Goal: Task Accomplishment & Management: Manage account settings

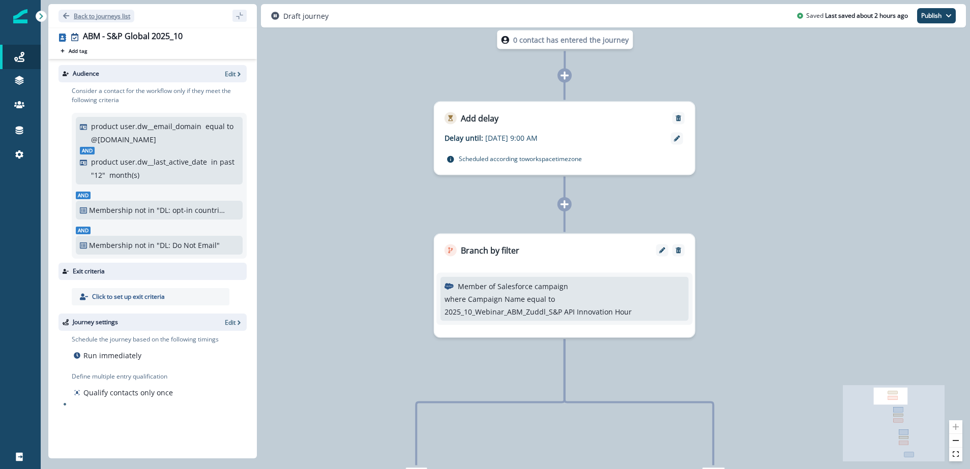
drag, startPoint x: 0, startPoint y: 0, endPoint x: 74, endPoint y: 13, distance: 74.9
click at [74, 13] on p "Back to journeys list" at bounding box center [102, 16] width 56 height 9
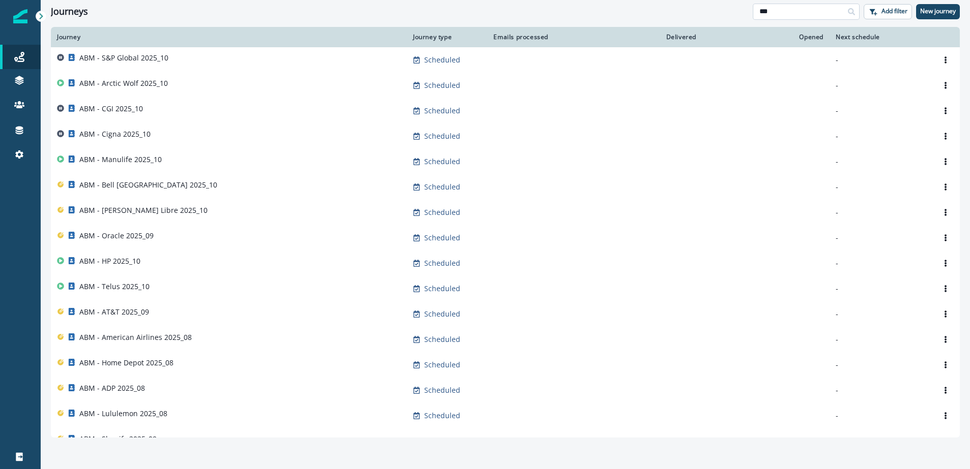
click at [792, 11] on input "***" at bounding box center [806, 12] width 107 height 16
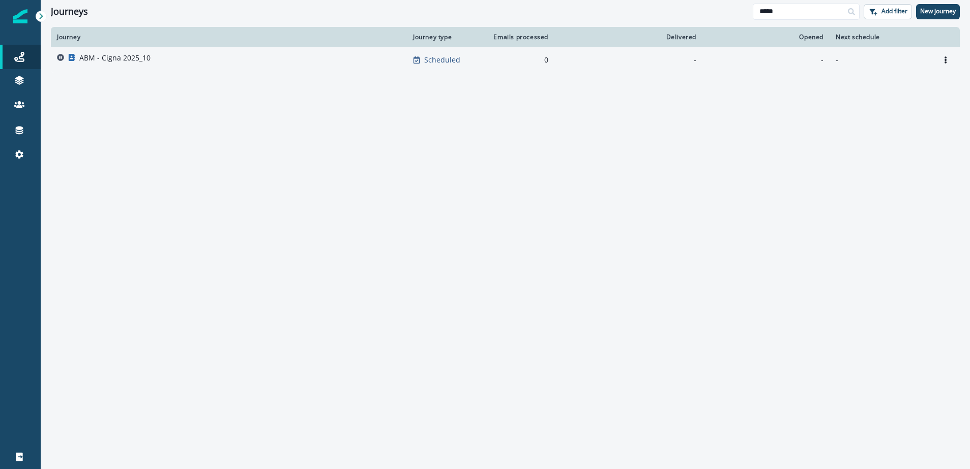
type input "*****"
click at [114, 58] on p "ABM - Cigna 2025_10" at bounding box center [114, 58] width 71 height 10
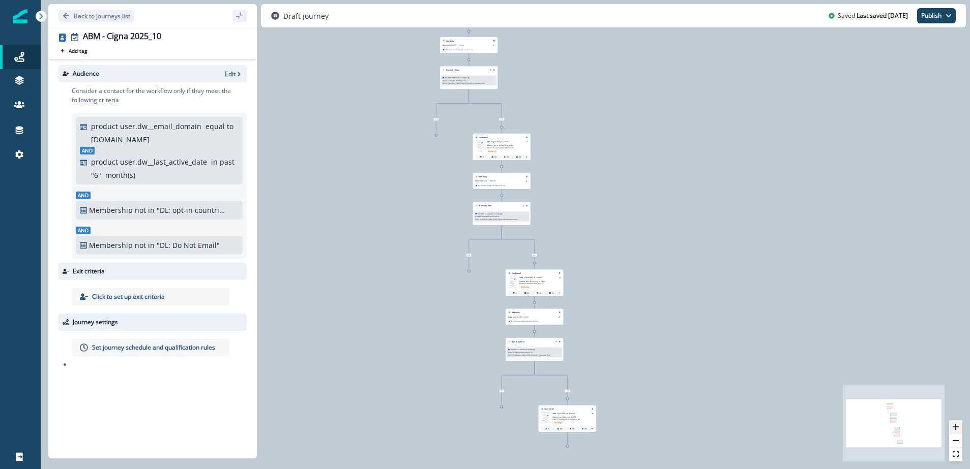
click at [954, 426] on icon "zoom in" at bounding box center [956, 427] width 6 height 6
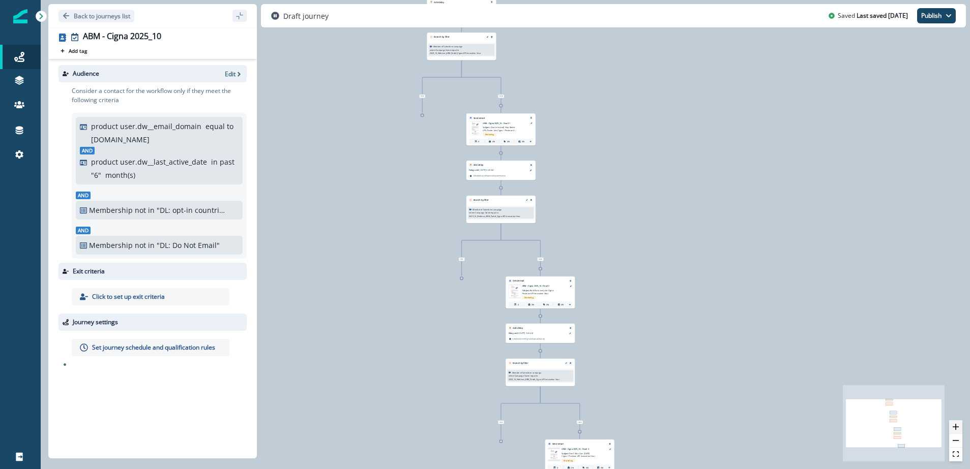
click at [954, 426] on icon "zoom in" at bounding box center [956, 427] width 6 height 6
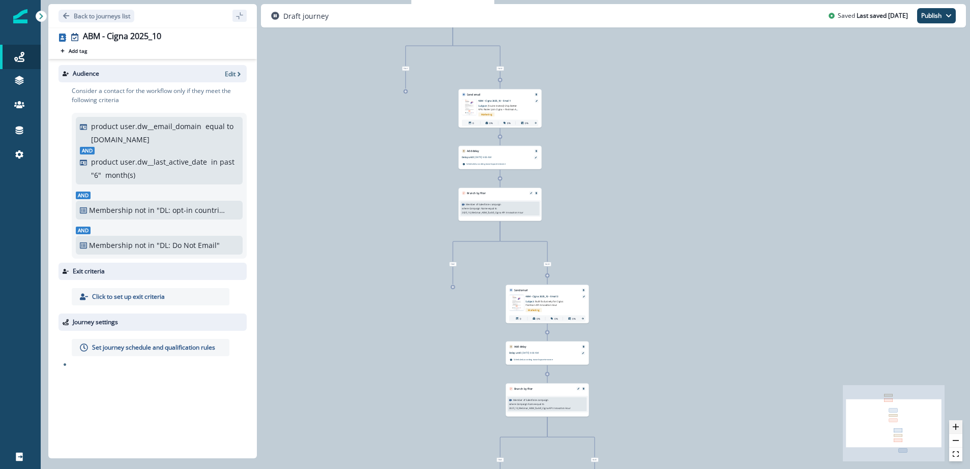
click at [954, 426] on icon "zoom in" at bounding box center [956, 427] width 6 height 6
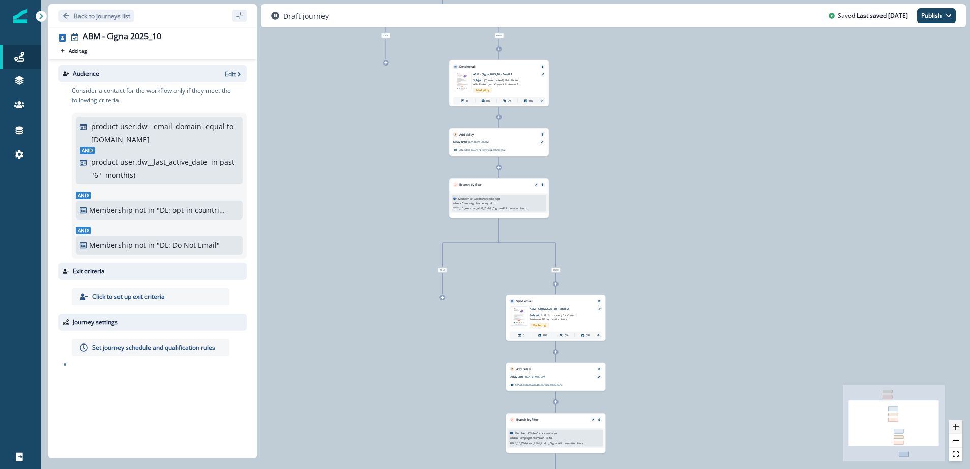
click at [954, 426] on icon "zoom in" at bounding box center [956, 427] width 6 height 6
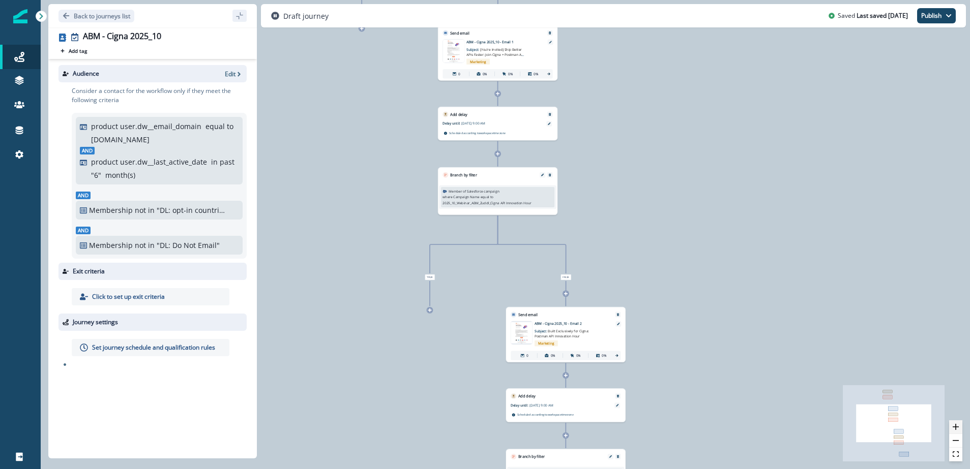
click at [954, 426] on icon "zoom in" at bounding box center [956, 427] width 6 height 6
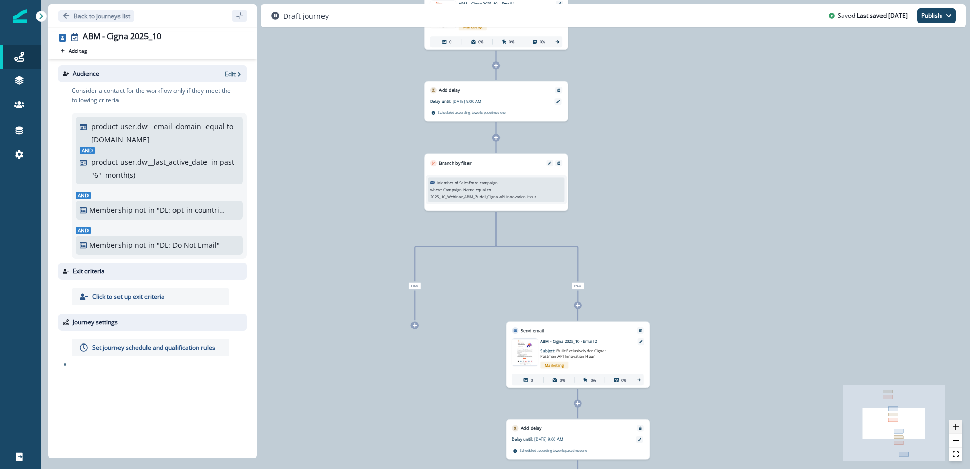
click at [954, 426] on icon "zoom in" at bounding box center [956, 427] width 6 height 6
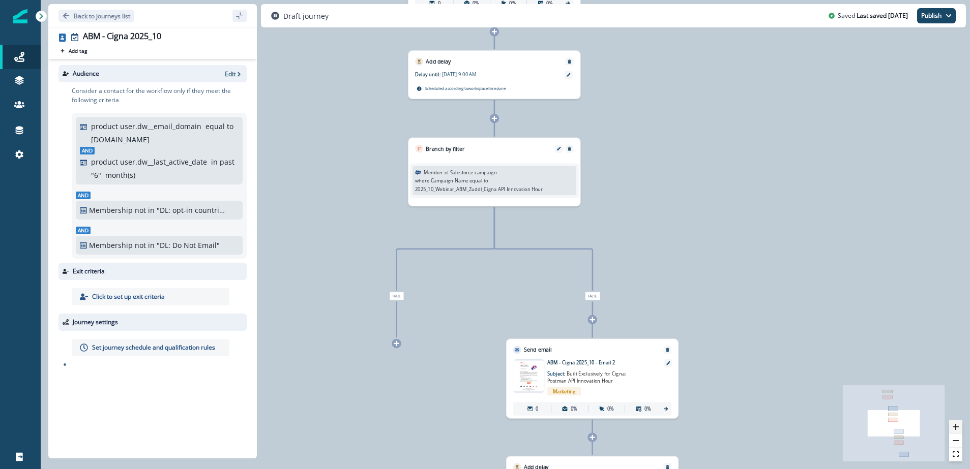
click at [954, 426] on icon "zoom in" at bounding box center [956, 427] width 6 height 6
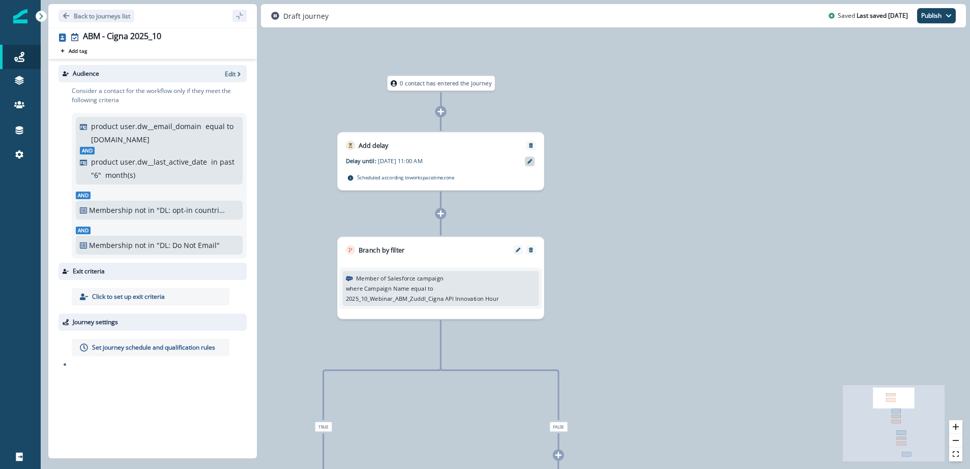
click at [528, 161] on icon at bounding box center [529, 161] width 5 height 5
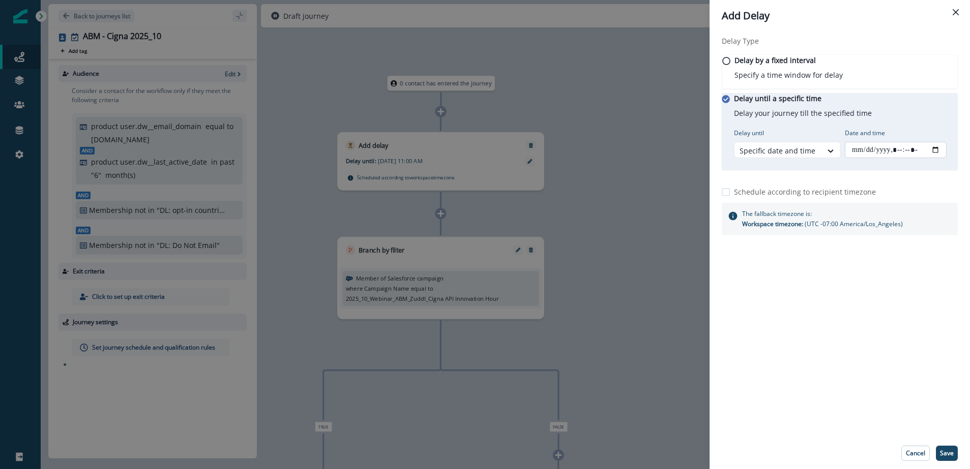
click at [940, 158] on input "Date and time" at bounding box center [896, 150] width 102 height 16
type input "**********"
click at [870, 387] on div "Delay Type Delay by a fixed interval Specify a time window for delay Delay unti…" at bounding box center [839, 235] width 260 height 406
click at [946, 455] on p "Save" at bounding box center [947, 453] width 14 height 7
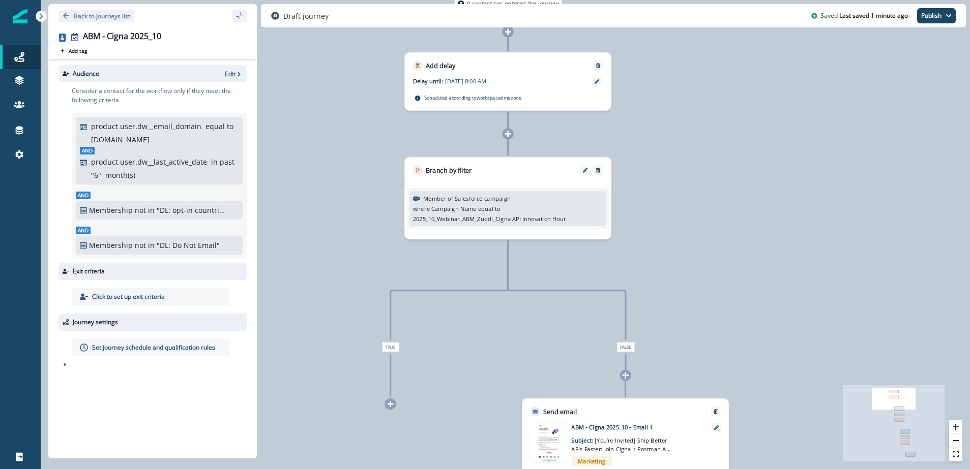
click at [144, 351] on p "Set journey schedule and qualification rules" at bounding box center [153, 347] width 123 height 9
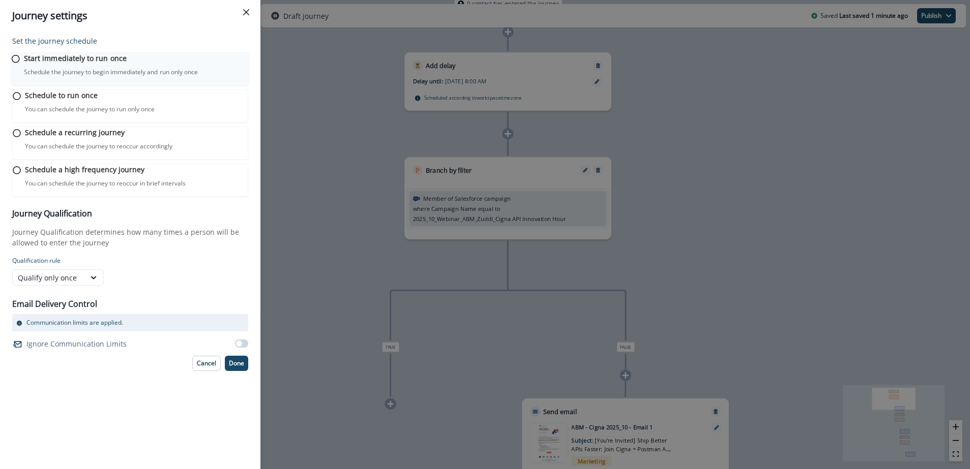
click at [92, 74] on p "Schedule the journey to begin immediately and run only once" at bounding box center [111, 72] width 174 height 9
drag, startPoint x: 244, startPoint y: 392, endPoint x: 253, endPoint y: 382, distance: 13.7
click at [244, 370] on button "Done" at bounding box center [236, 362] width 23 height 15
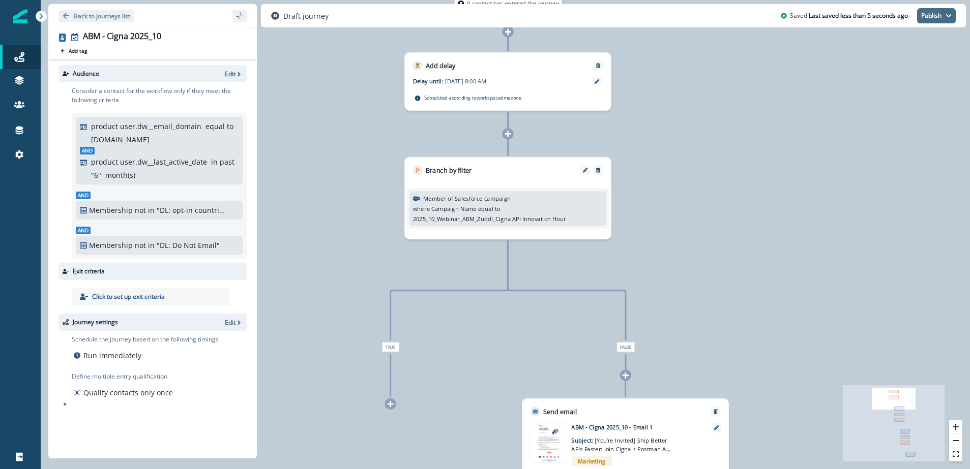
click at [941, 9] on button "Publish" at bounding box center [936, 15] width 39 height 15
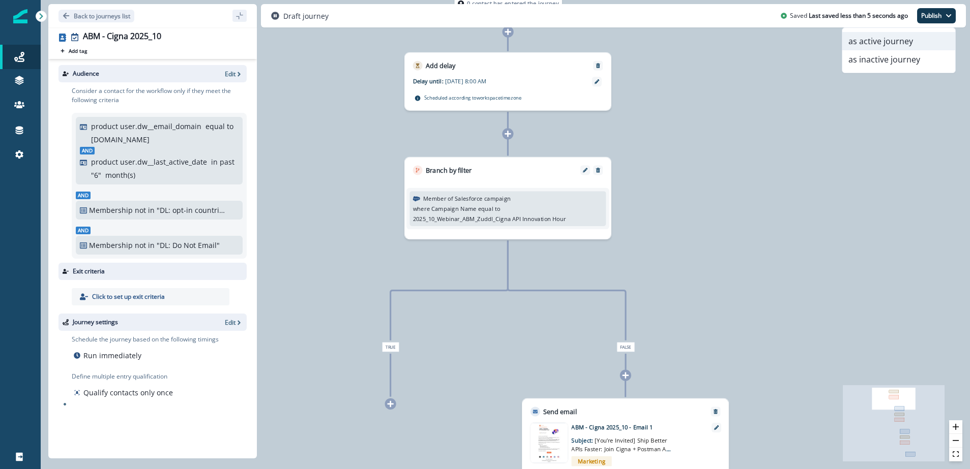
click at [884, 41] on button "as active journey" at bounding box center [898, 41] width 113 height 18
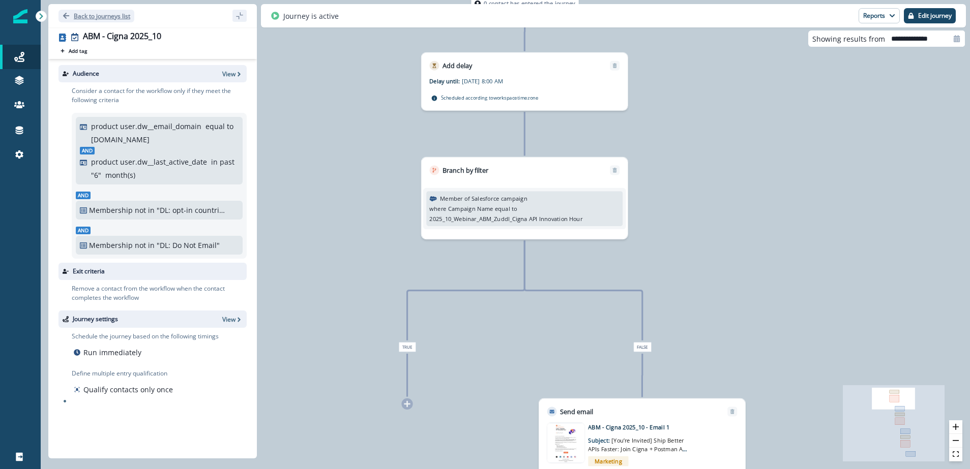
click at [78, 16] on p "Back to journeys list" at bounding box center [102, 16] width 56 height 9
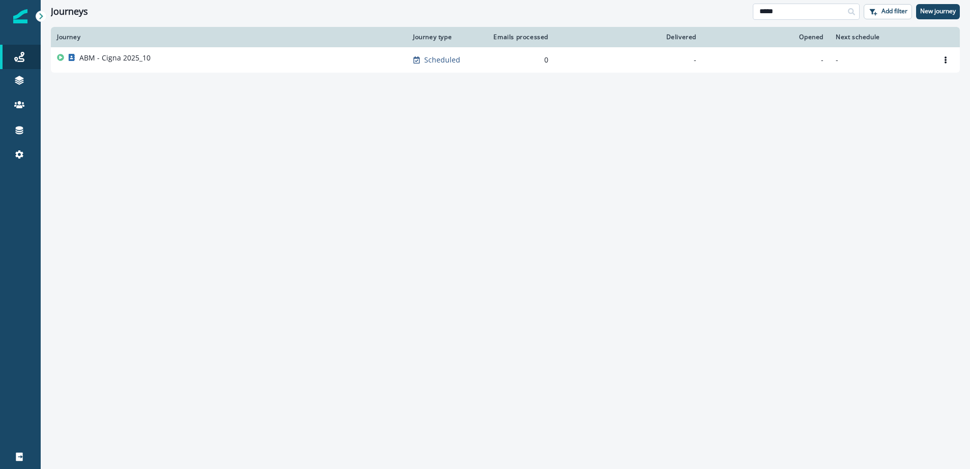
click at [811, 10] on input "*****" at bounding box center [806, 12] width 107 height 16
click at [811, 9] on input "*****" at bounding box center [806, 12] width 107 height 16
type input "***"
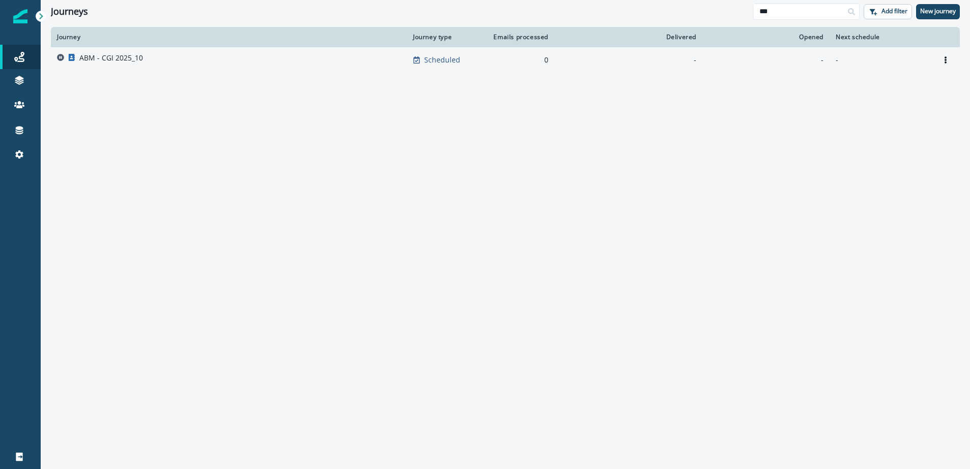
click at [122, 58] on p "ABM - CGI 2025_10" at bounding box center [111, 58] width 64 height 10
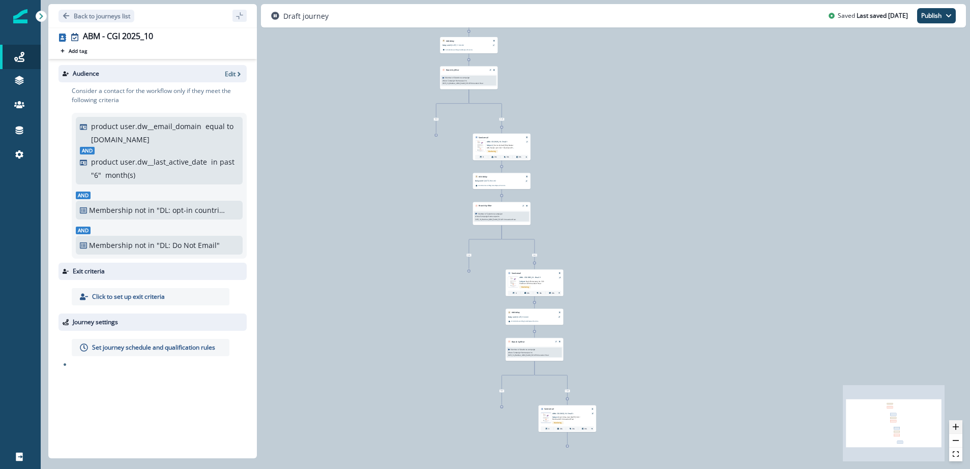
click at [956, 426] on icon "zoom in" at bounding box center [956, 427] width 6 height 6
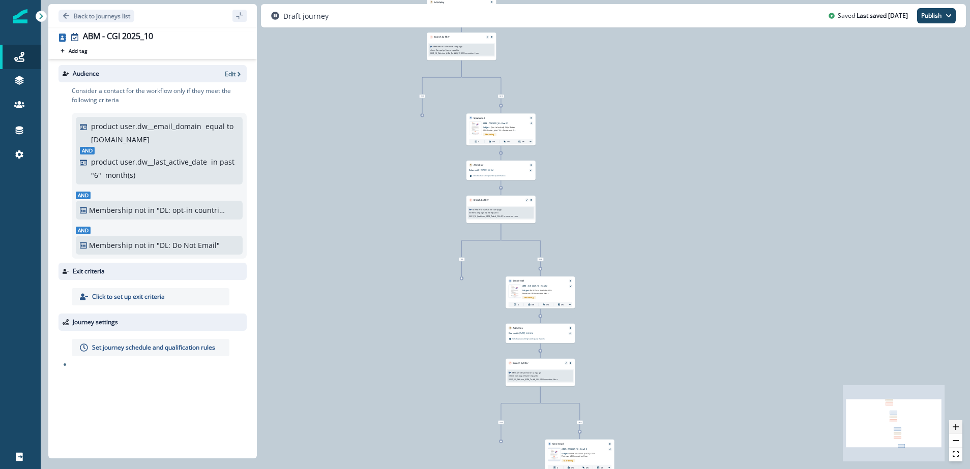
click at [956, 426] on icon "zoom in" at bounding box center [956, 427] width 6 height 6
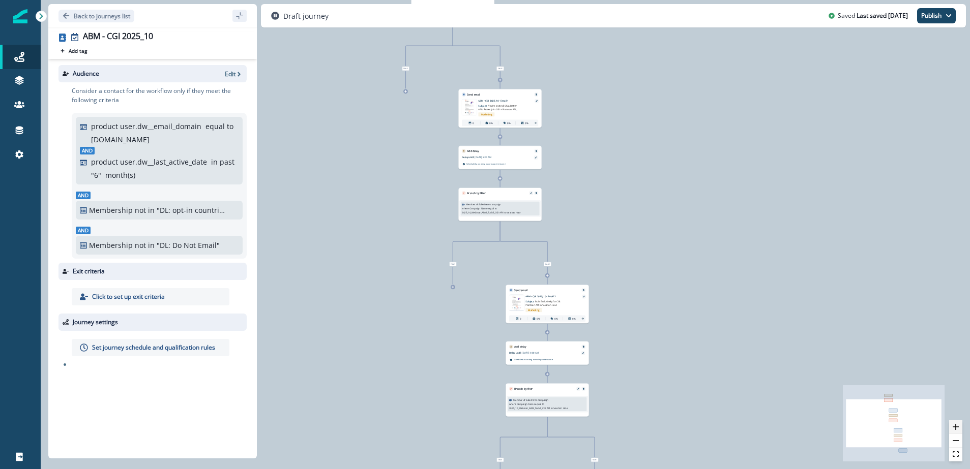
click at [956, 426] on icon "zoom in" at bounding box center [956, 427] width 6 height 6
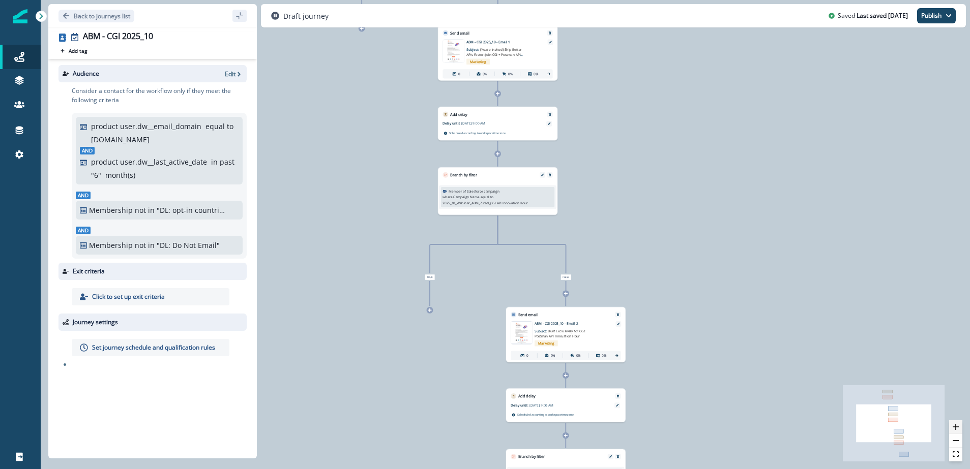
click at [956, 426] on icon "zoom in" at bounding box center [956, 427] width 6 height 6
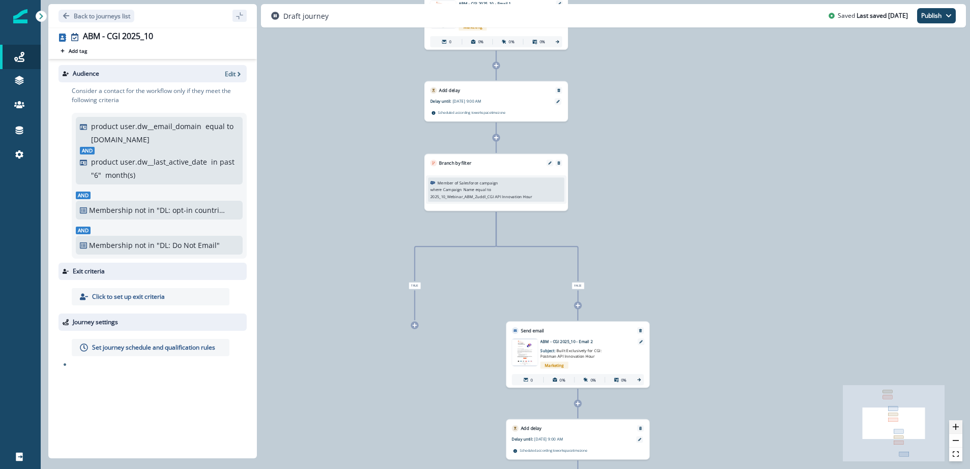
click at [956, 426] on icon "zoom in" at bounding box center [956, 427] width 6 height 6
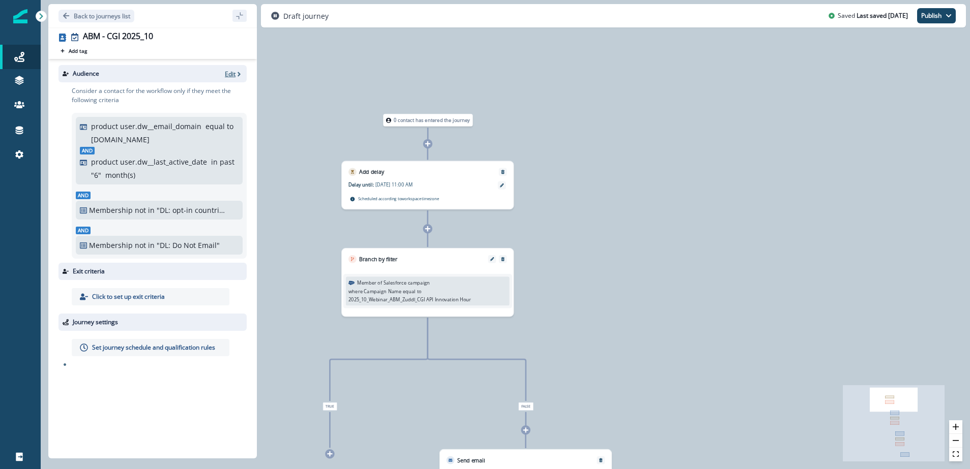
click at [232, 73] on p "Edit" at bounding box center [230, 74] width 11 height 9
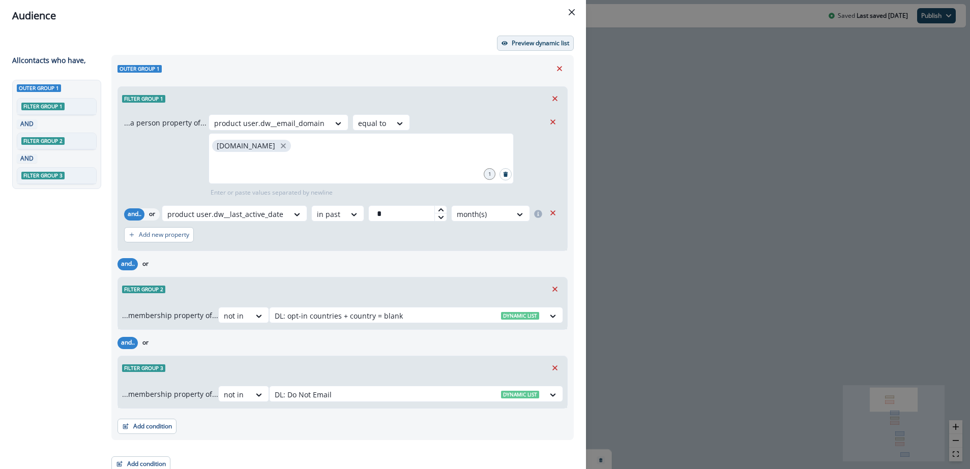
click at [557, 41] on p "Preview dynamic list" at bounding box center [540, 43] width 57 height 7
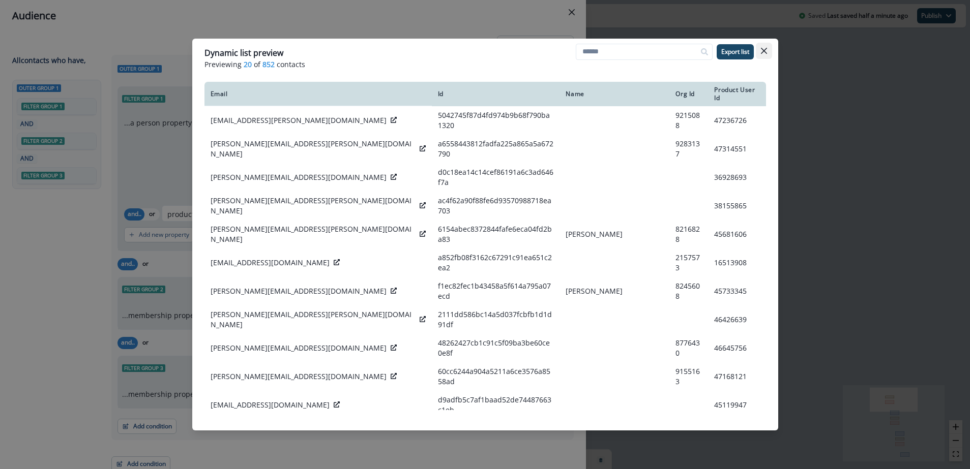
click at [767, 51] on button "Close" at bounding box center [764, 51] width 16 height 16
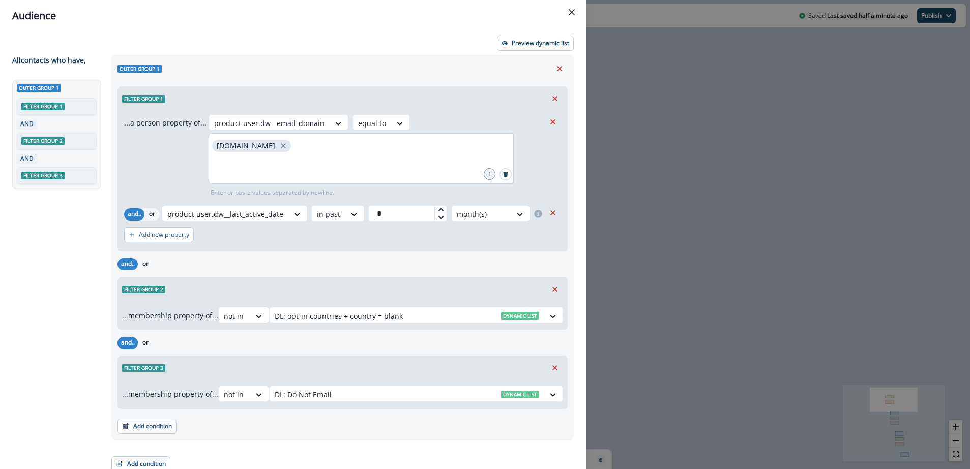
scroll to position [7, 0]
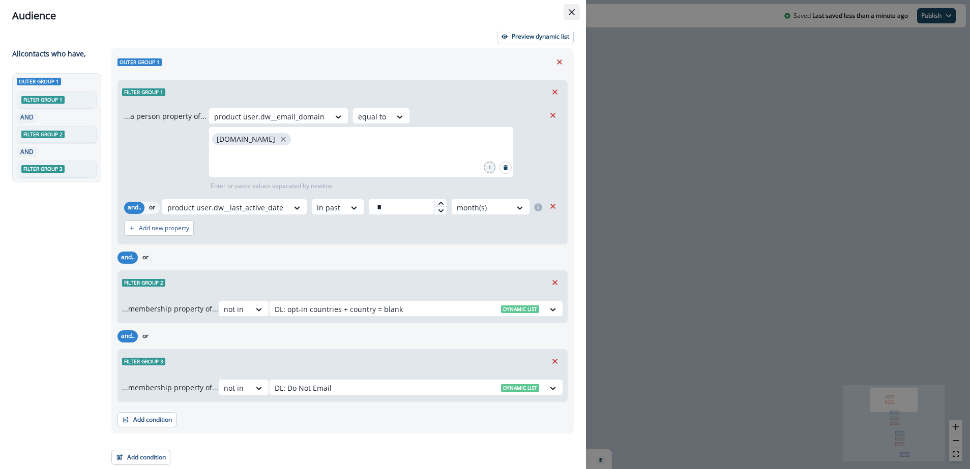
click at [575, 13] on button "Close" at bounding box center [572, 12] width 16 height 16
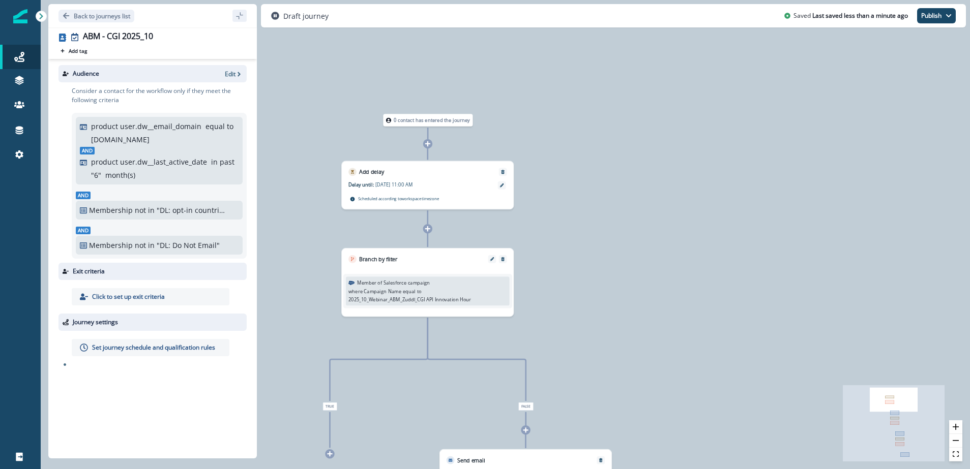
click at [132, 348] on p "Set journey schedule and qualification rules" at bounding box center [153, 347] width 123 height 9
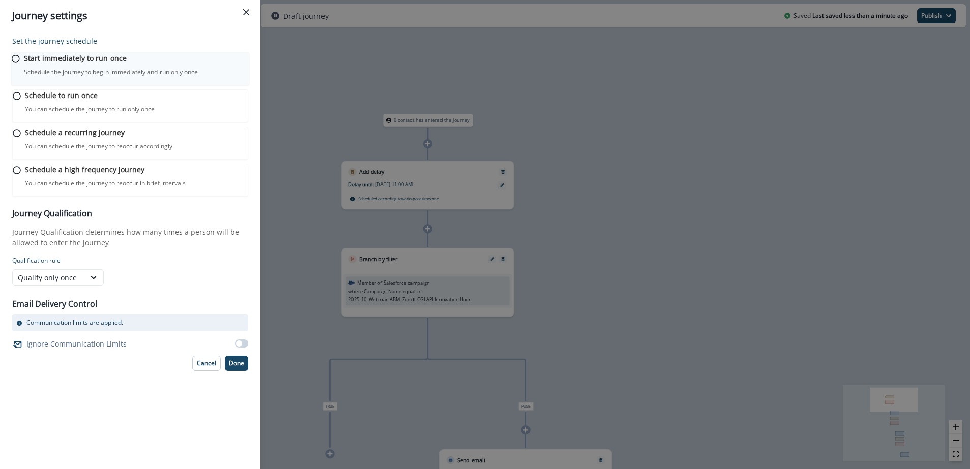
click at [92, 77] on p "Schedule the journey to begin immediately and run only once" at bounding box center [111, 72] width 174 height 9
click at [241, 366] on p "Done" at bounding box center [236, 362] width 15 height 7
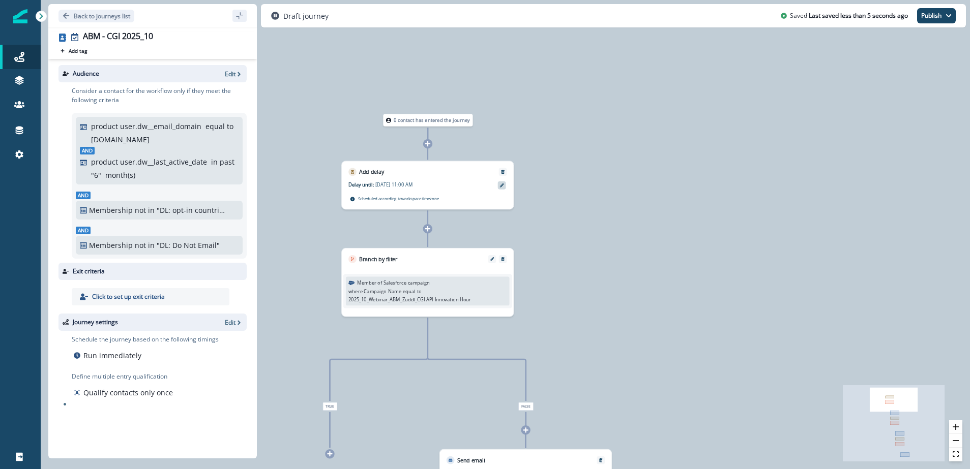
click at [500, 184] on icon at bounding box center [502, 186] width 4 height 4
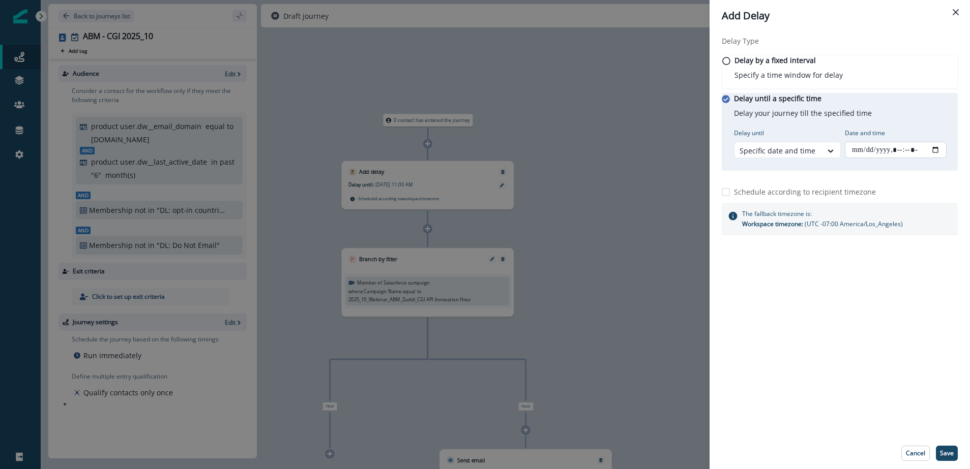
click at [943, 158] on input "Date and time" at bounding box center [896, 150] width 102 height 16
type input "**********"
click at [854, 389] on div "Delay Type Delay by a fixed interval Specify a time window for delay Delay unti…" at bounding box center [839, 235] width 260 height 406
click at [946, 451] on p "Save" at bounding box center [947, 453] width 14 height 7
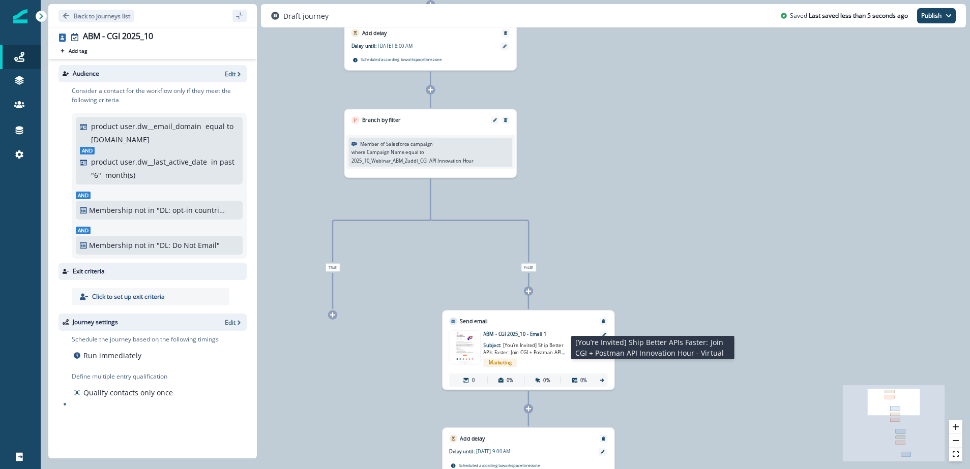
click at [499, 353] on span "[You’re Invited] Ship Better APIs Faster: Join CGI + Postman API Innovation Hou…" at bounding box center [523, 352] width 81 height 20
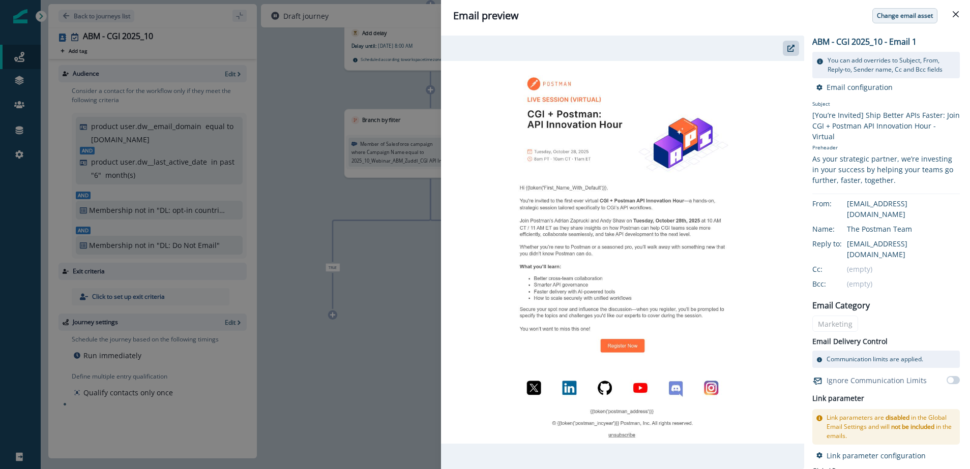
click at [904, 17] on p "Change email asset" at bounding box center [905, 15] width 56 height 7
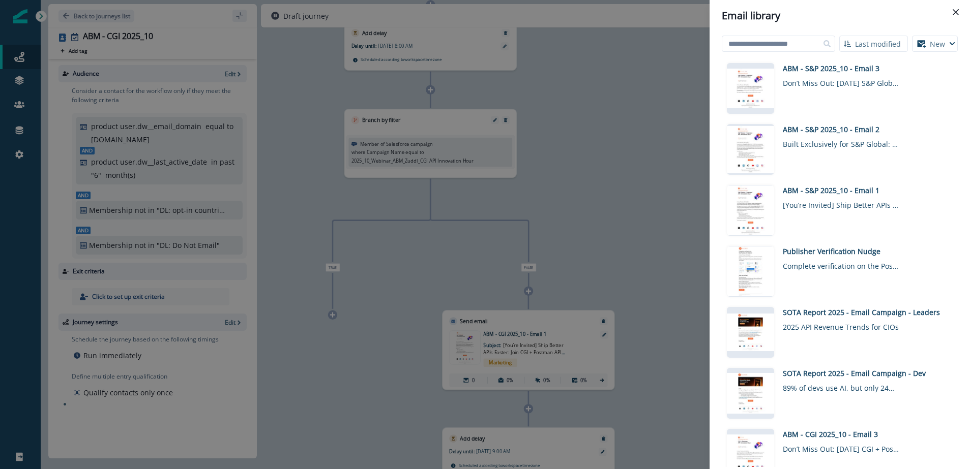
drag, startPoint x: 960, startPoint y: 11, endPoint x: 948, endPoint y: 14, distance: 12.1
click at [960, 11] on button "Close" at bounding box center [955, 12] width 16 height 16
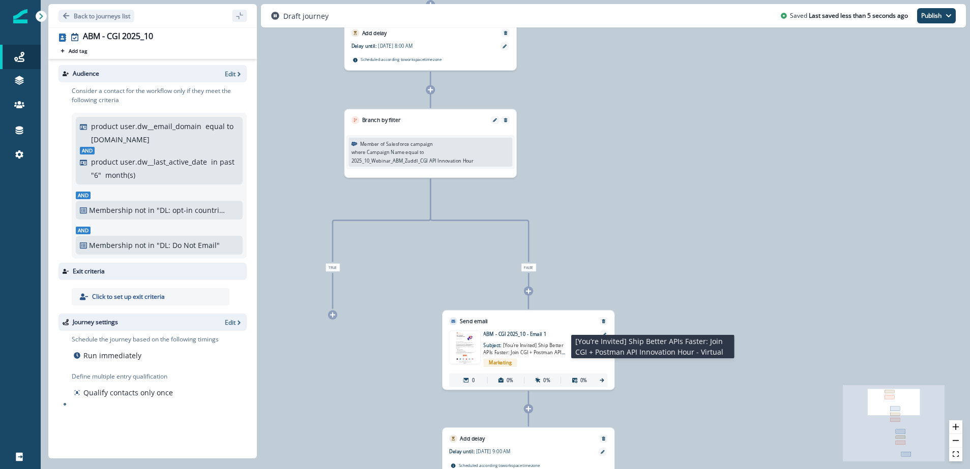
click at [518, 351] on span "[You’re Invited] Ship Better APIs Faster: Join CGI + Postman API Innovation Hou…" at bounding box center [523, 352] width 81 height 20
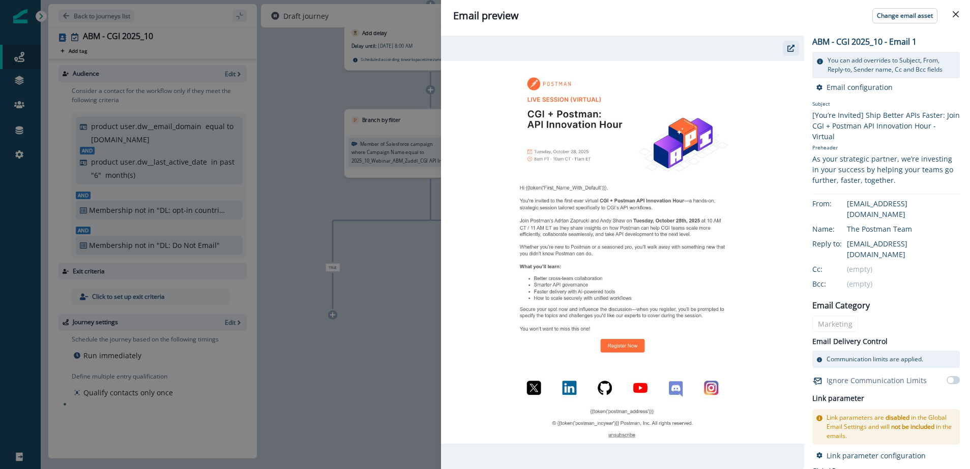
click at [795, 50] on button "button" at bounding box center [791, 48] width 16 height 15
click at [960, 13] on button "Close" at bounding box center [955, 14] width 16 height 16
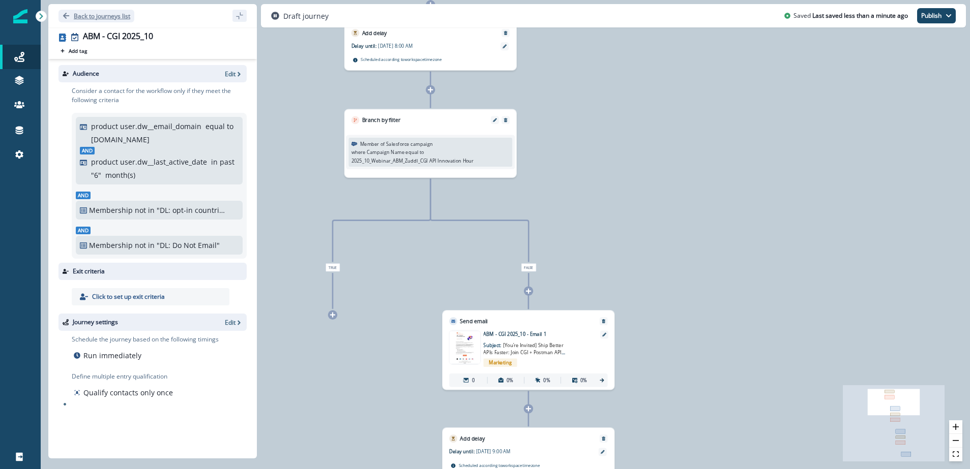
click at [62, 15] on button "Back to journeys list" at bounding box center [96, 16] width 76 height 13
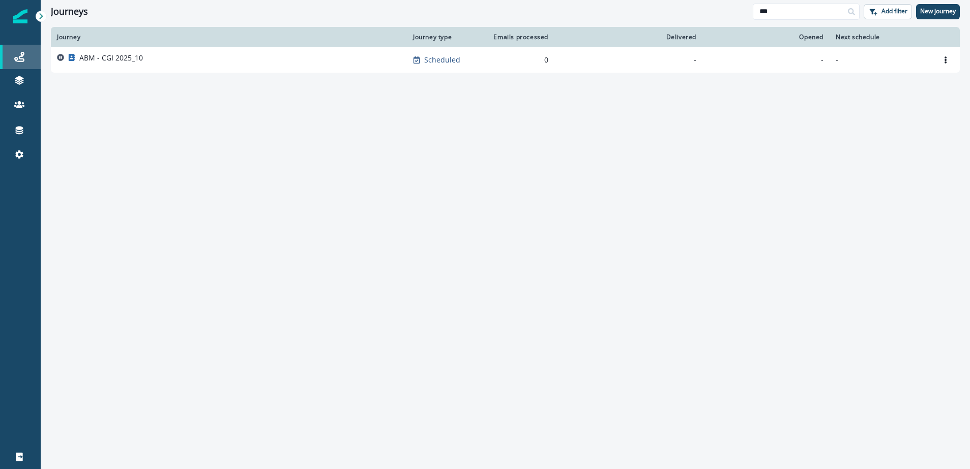
click at [27, 54] on div "Journeys" at bounding box center [20, 57] width 33 height 12
click at [21, 61] on icon at bounding box center [19, 57] width 10 height 10
click at [812, 10] on input "***" at bounding box center [806, 12] width 107 height 16
type input "***"
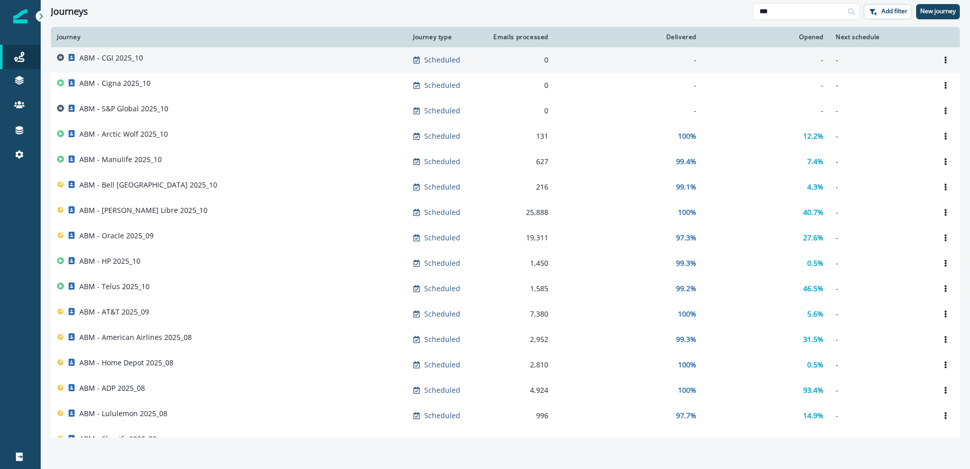
click at [110, 60] on p "ABM - CGI 2025_10" at bounding box center [111, 58] width 64 height 10
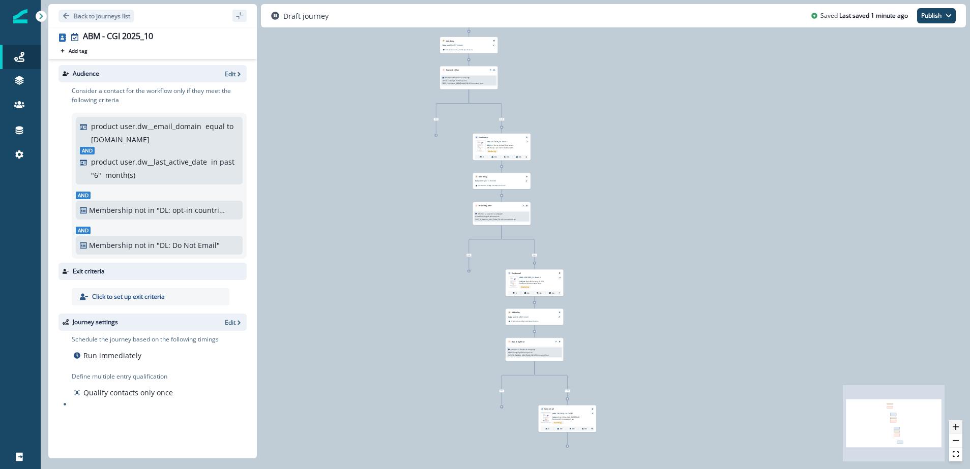
click at [960, 428] on button "zoom in" at bounding box center [955, 428] width 13 height 14
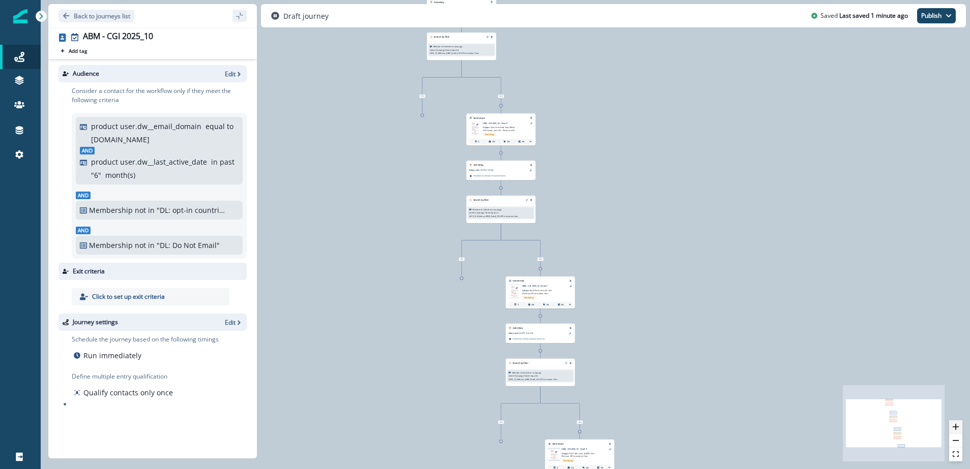
click at [959, 428] on button "zoom in" at bounding box center [955, 428] width 13 height 14
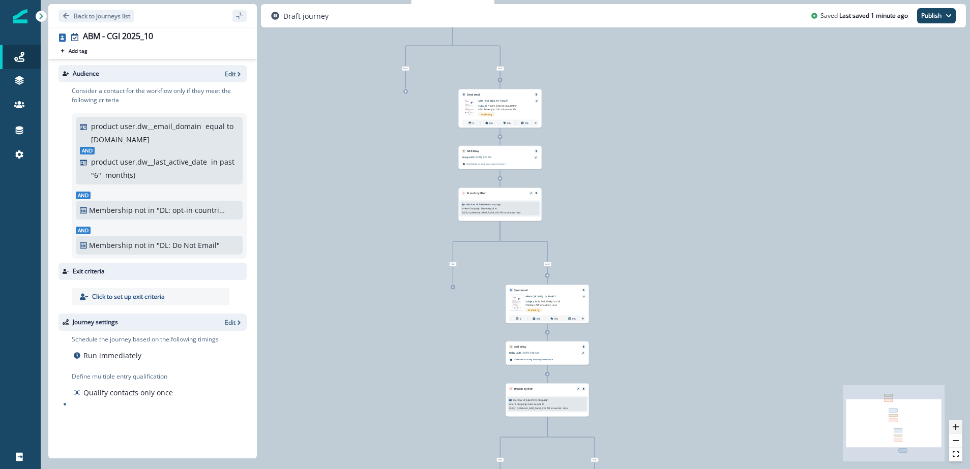
click at [960, 428] on button "zoom in" at bounding box center [955, 428] width 13 height 14
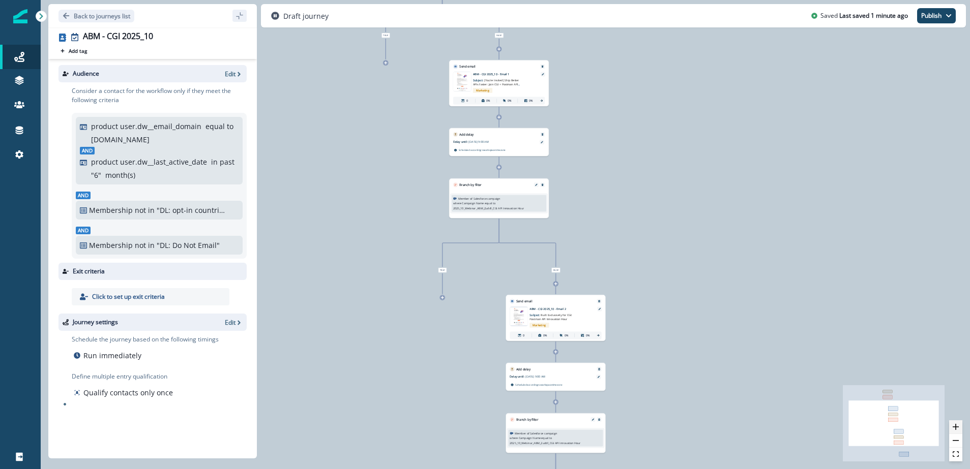
click at [959, 427] on button "zoom in" at bounding box center [955, 428] width 13 height 14
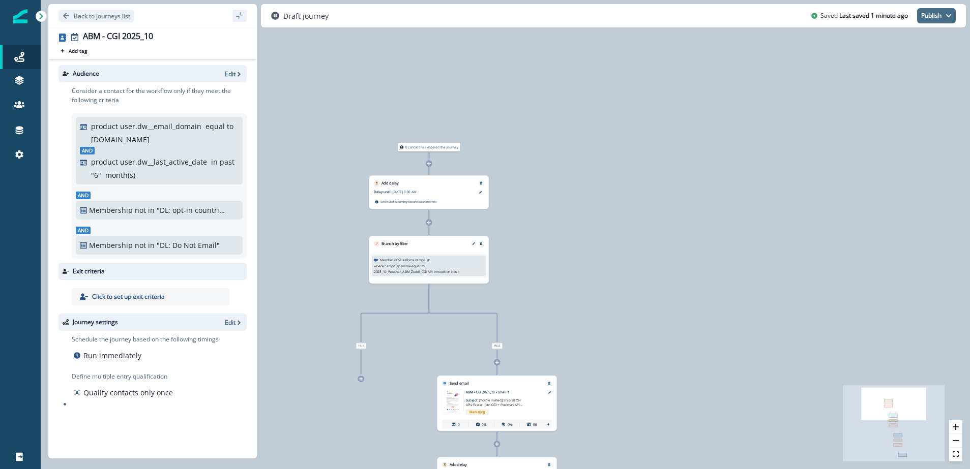
click at [937, 14] on button "Publish" at bounding box center [936, 15] width 39 height 15
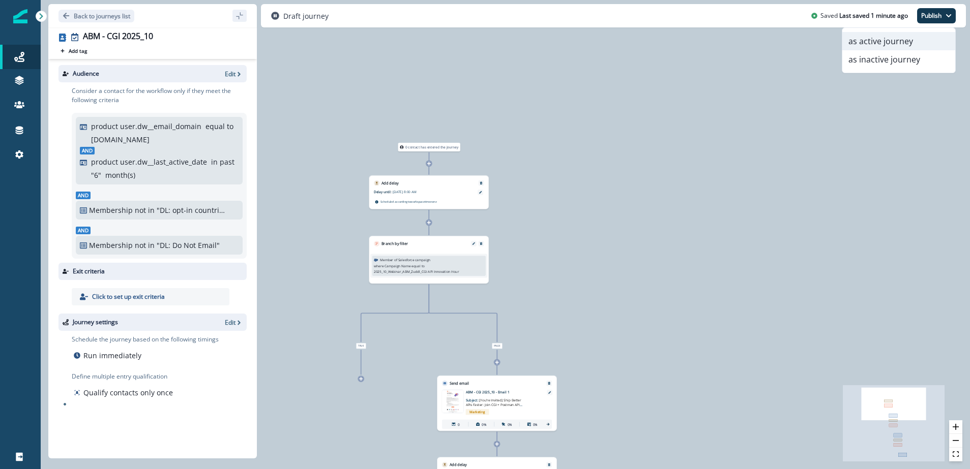
click at [889, 40] on button "as active journey" at bounding box center [898, 41] width 113 height 18
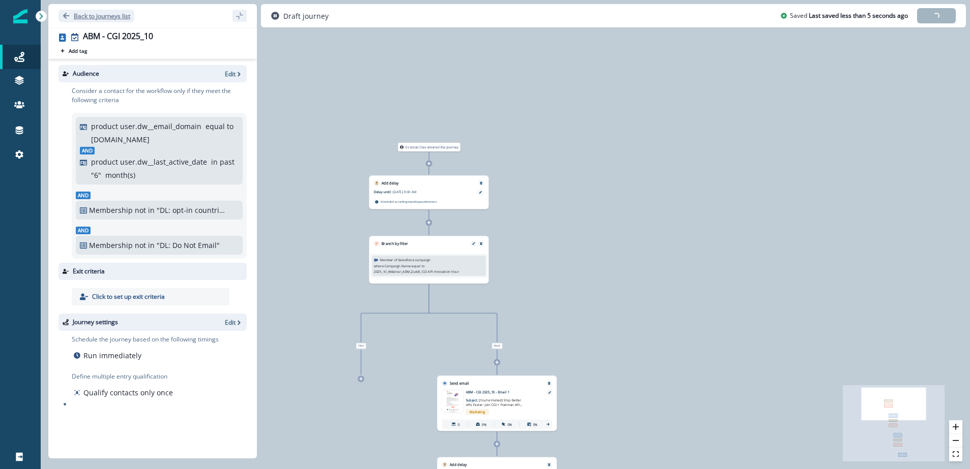
click at [67, 15] on icon "Go back" at bounding box center [66, 15] width 7 height 7
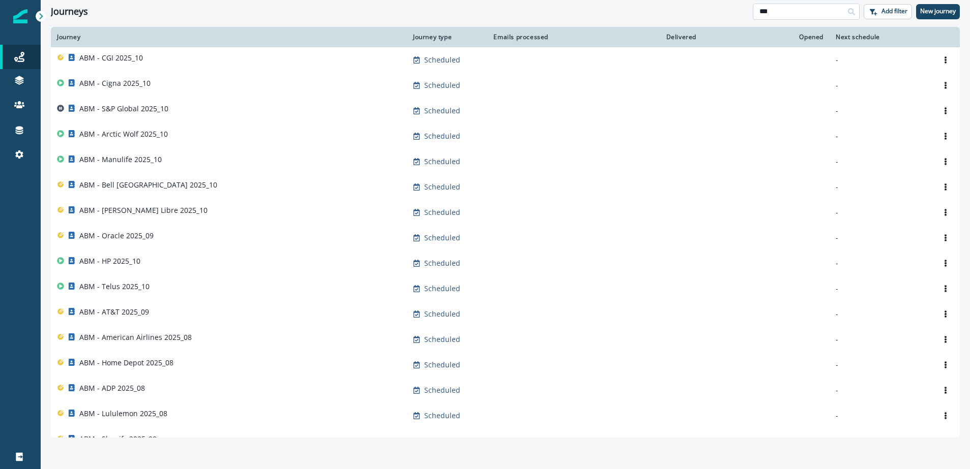
click at [779, 11] on input "***" at bounding box center [806, 12] width 107 height 16
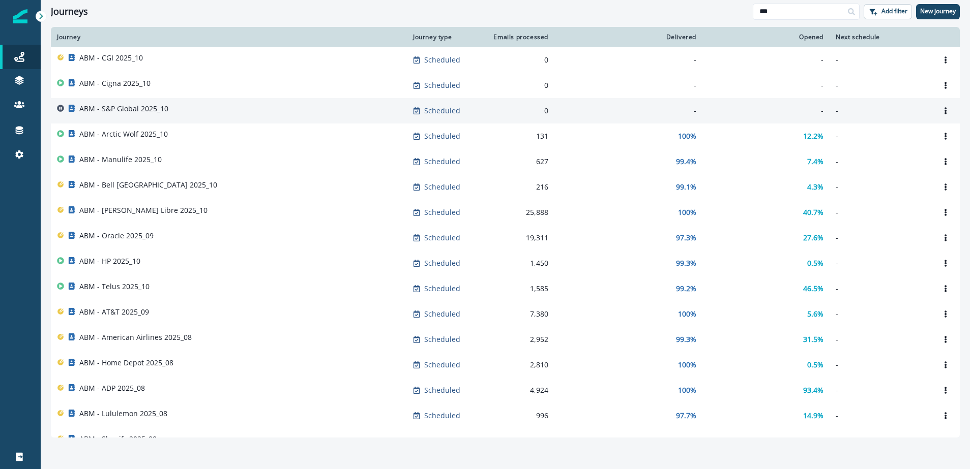
click at [151, 109] on p "ABM - S&P Global 2025_10" at bounding box center [123, 109] width 89 height 10
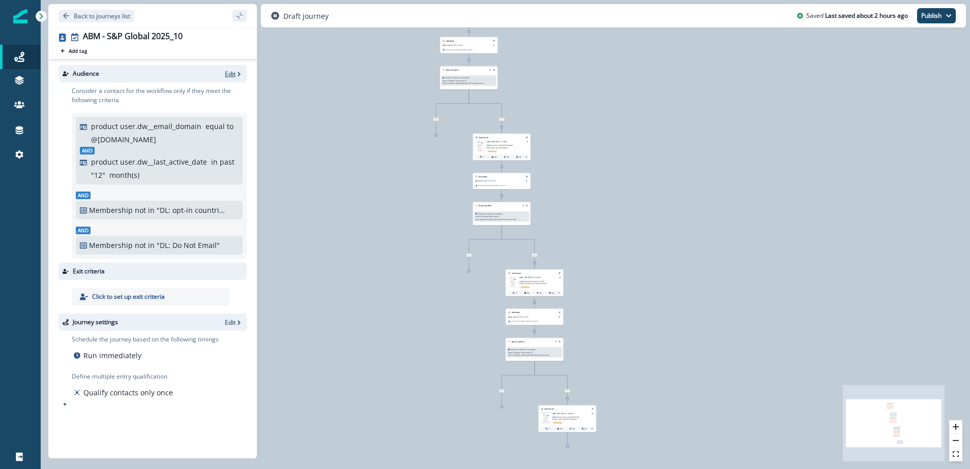
click at [233, 73] on p "Edit" at bounding box center [230, 74] width 11 height 9
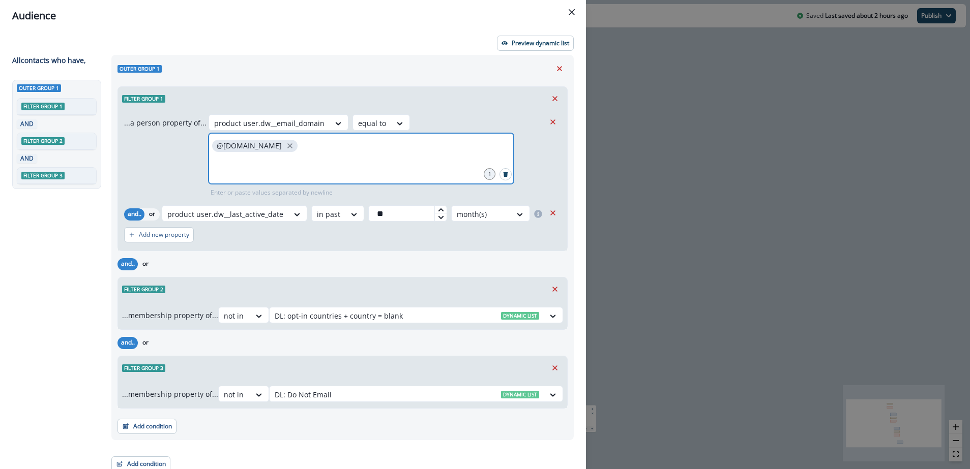
click at [306, 159] on input "text" at bounding box center [361, 167] width 302 height 20
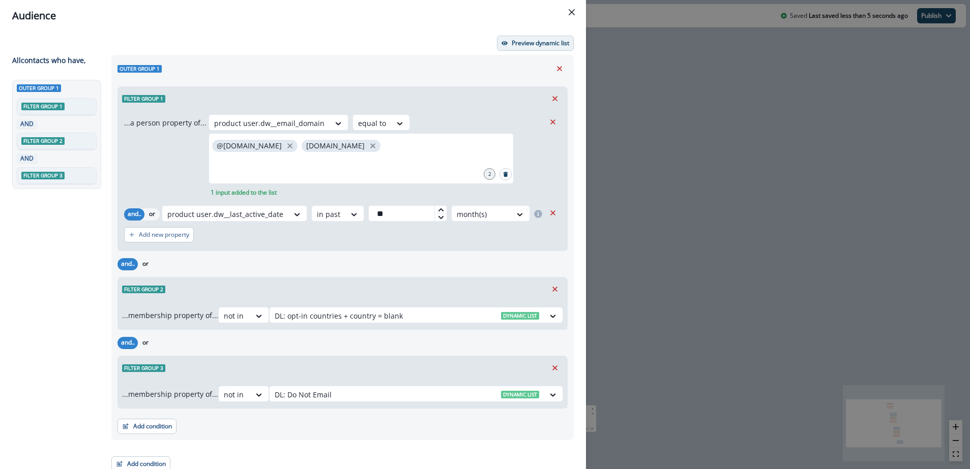
click at [547, 42] on p "Preview dynamic list" at bounding box center [540, 43] width 57 height 7
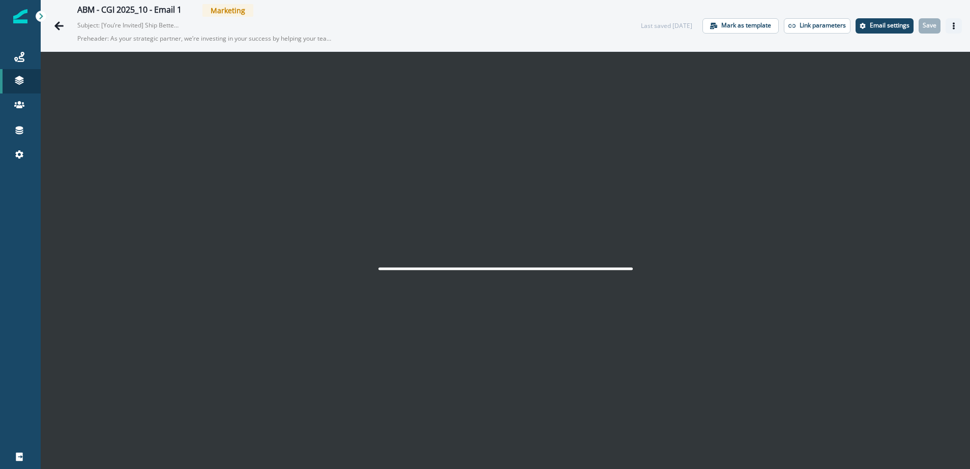
click at [953, 25] on icon "Actions" at bounding box center [954, 25] width 2 height 7
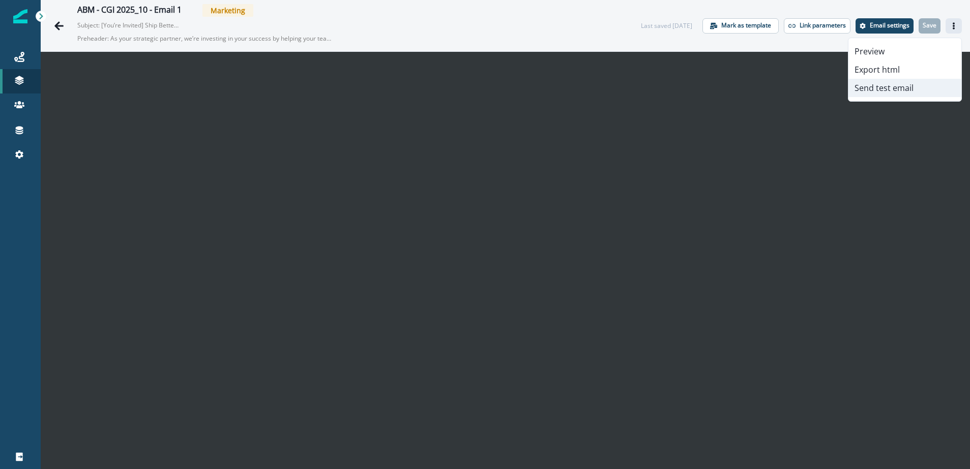
click at [905, 91] on button "Send test email" at bounding box center [904, 88] width 113 height 18
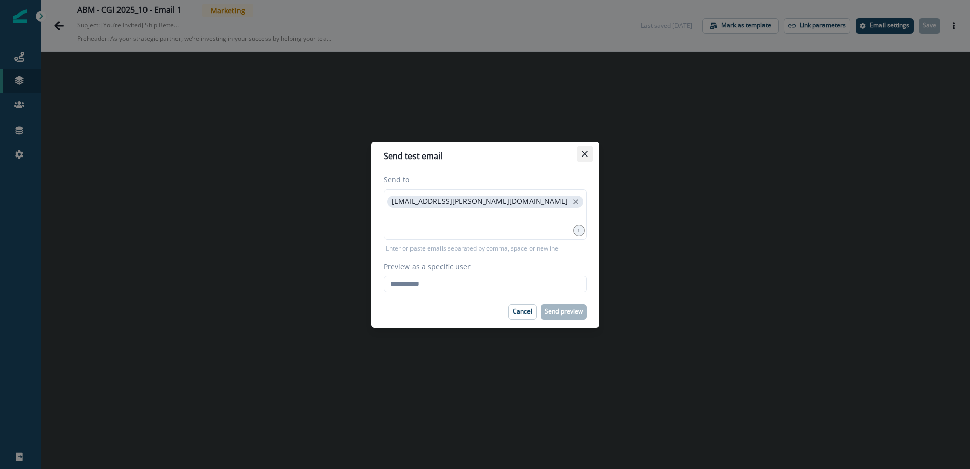
drag, startPoint x: 583, startPoint y: 155, endPoint x: 902, endPoint y: 41, distance: 338.8
click at [590, 153] on button "Close" at bounding box center [585, 154] width 16 height 16
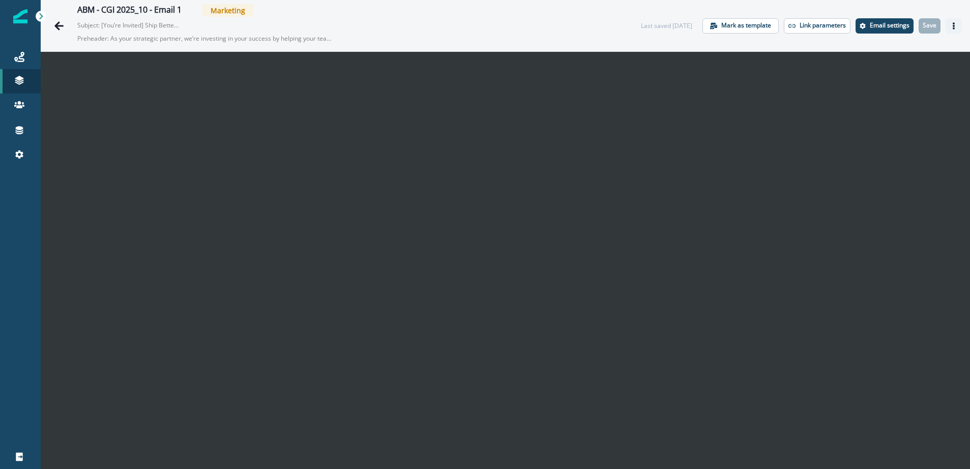
click at [958, 22] on button "Actions" at bounding box center [953, 25] width 16 height 15
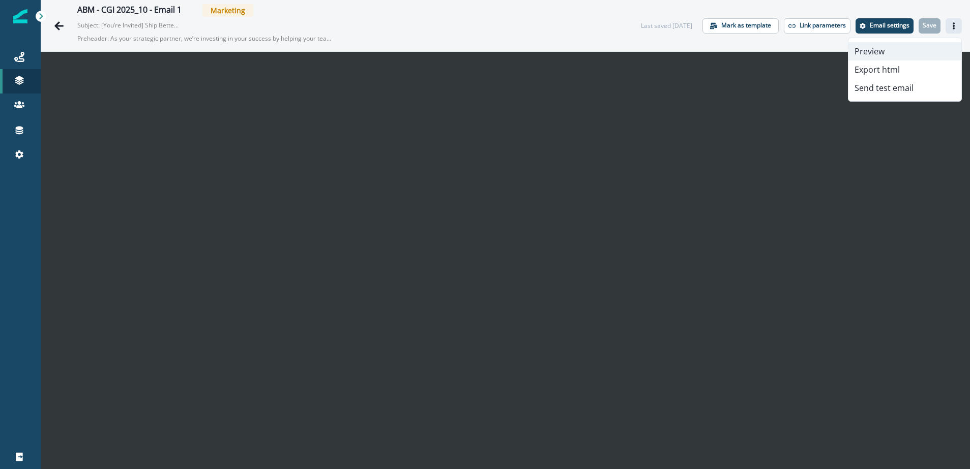
click at [917, 48] on button "Preview" at bounding box center [904, 51] width 113 height 18
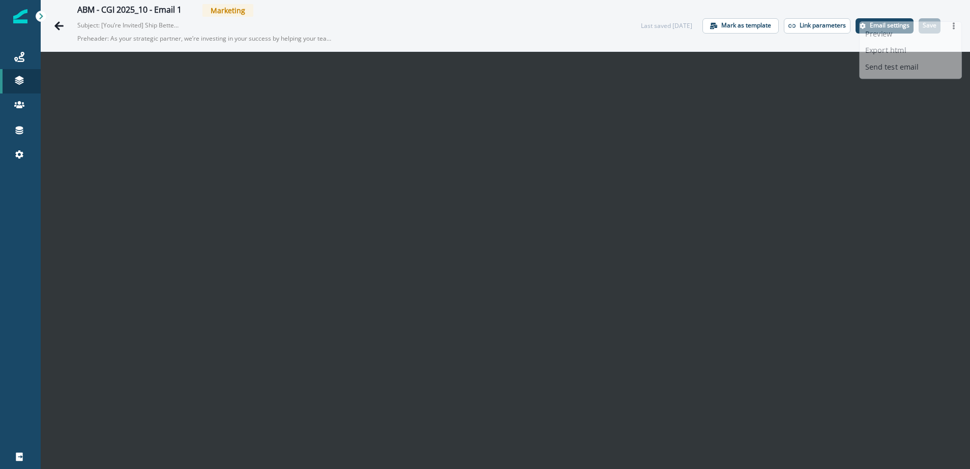
scroll to position [16, 0]
